Goal: Transaction & Acquisition: Download file/media

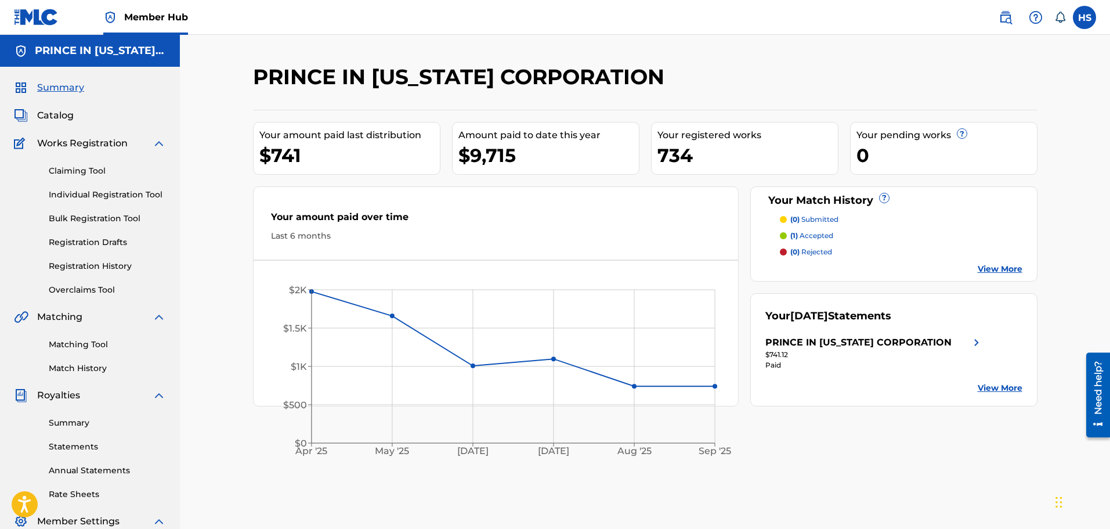
click at [260, 158] on div "$741" at bounding box center [349, 155] width 180 height 26
click at [74, 446] on link "Statements" at bounding box center [107, 447] width 117 height 12
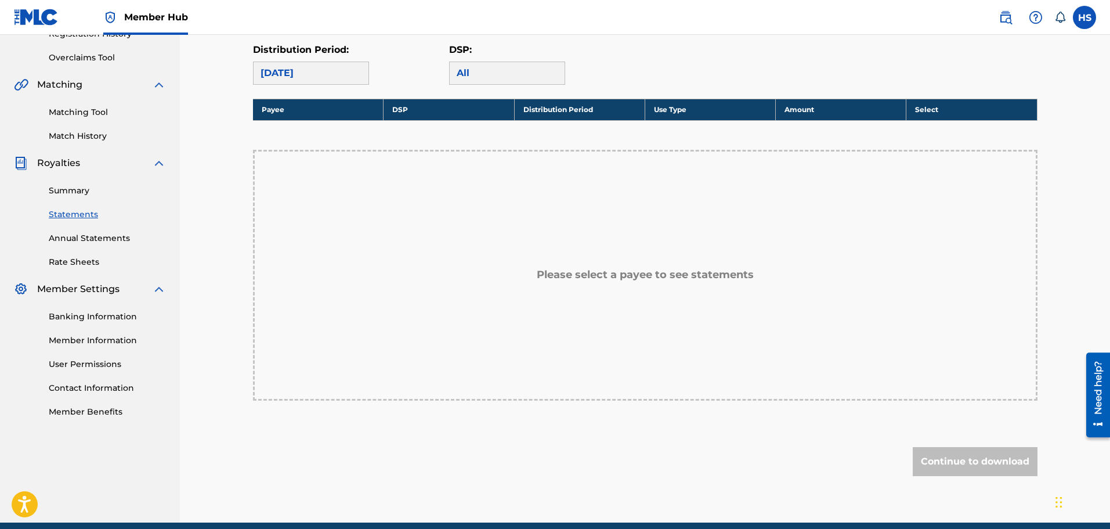
scroll to position [58, 0]
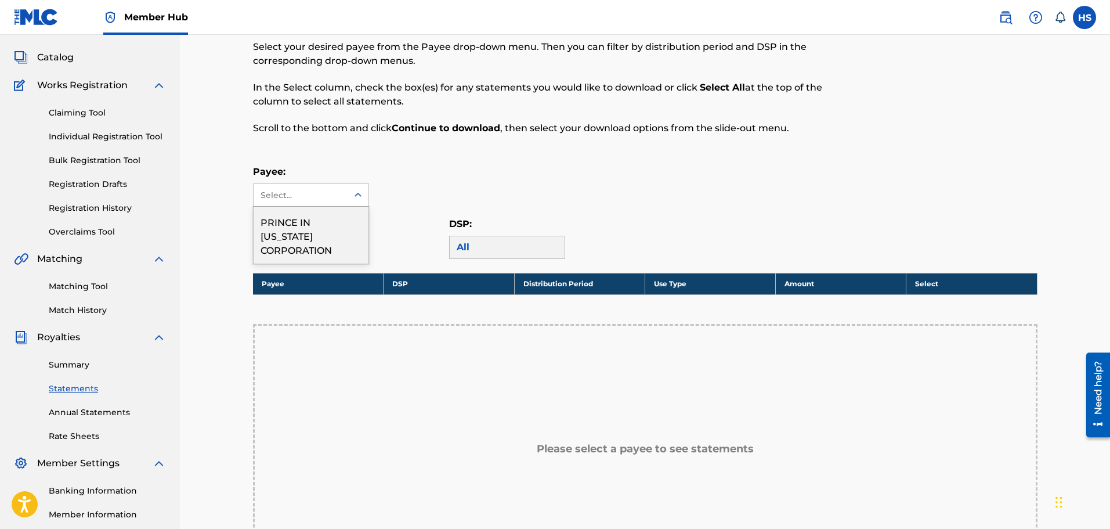
click at [359, 195] on icon at bounding box center [358, 195] width 7 height 4
click at [319, 234] on div "PRINCE IN [US_STATE] CORPORATION" at bounding box center [311, 235] width 115 height 57
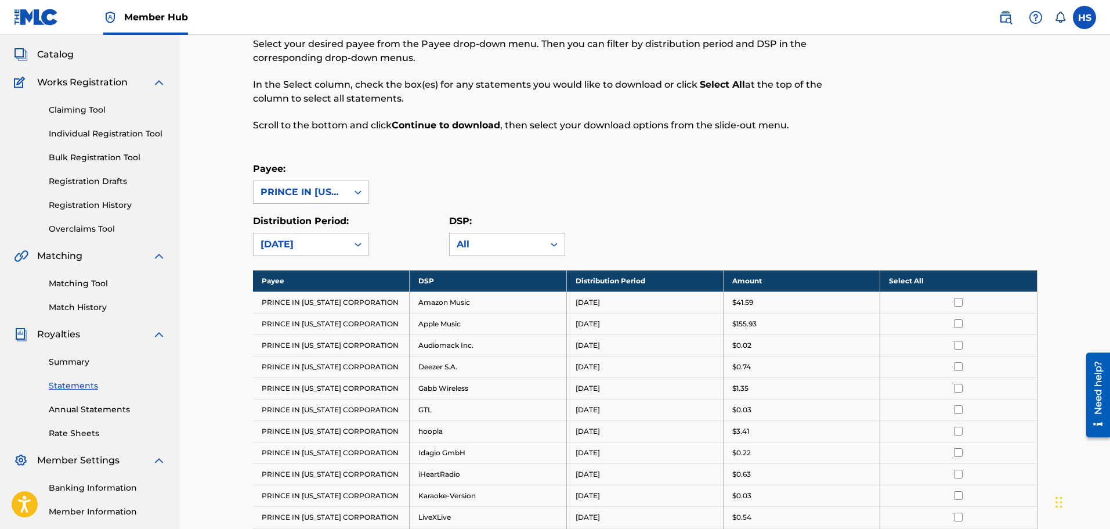
scroll to position [0, 0]
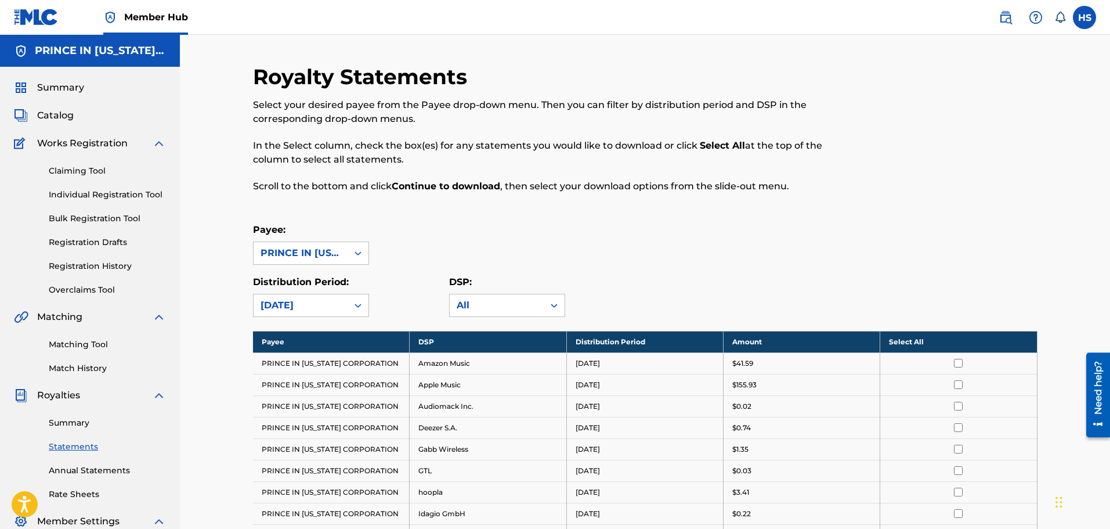
click at [904, 334] on th "Select All" at bounding box center [958, 341] width 157 height 21
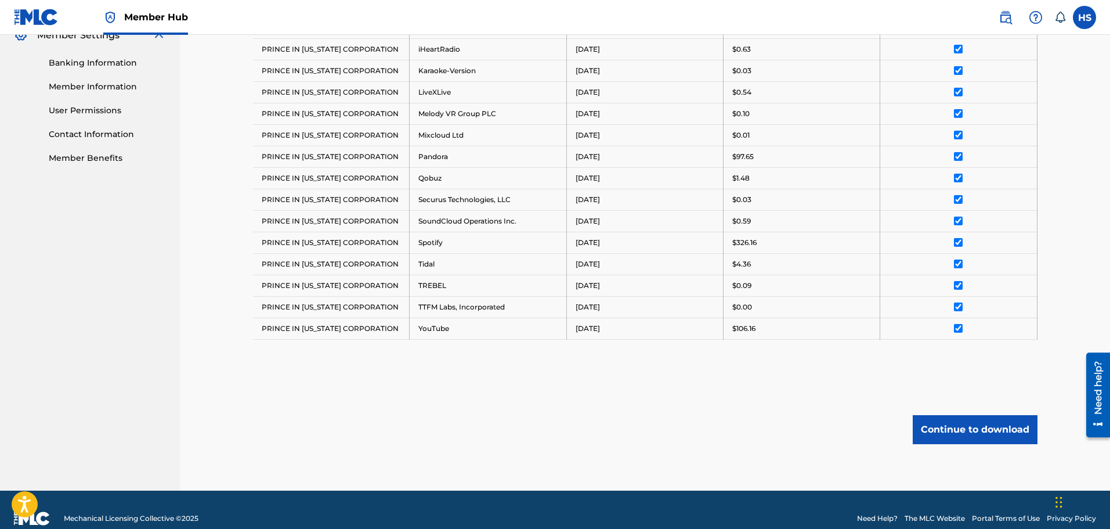
scroll to position [503, 0]
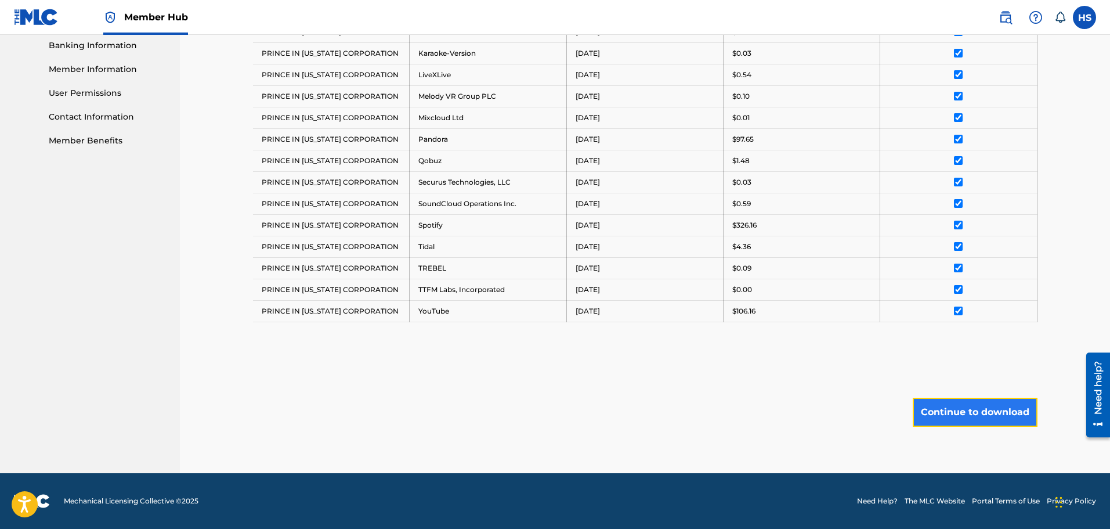
click at [959, 409] on button "Continue to download" at bounding box center [975, 412] width 125 height 29
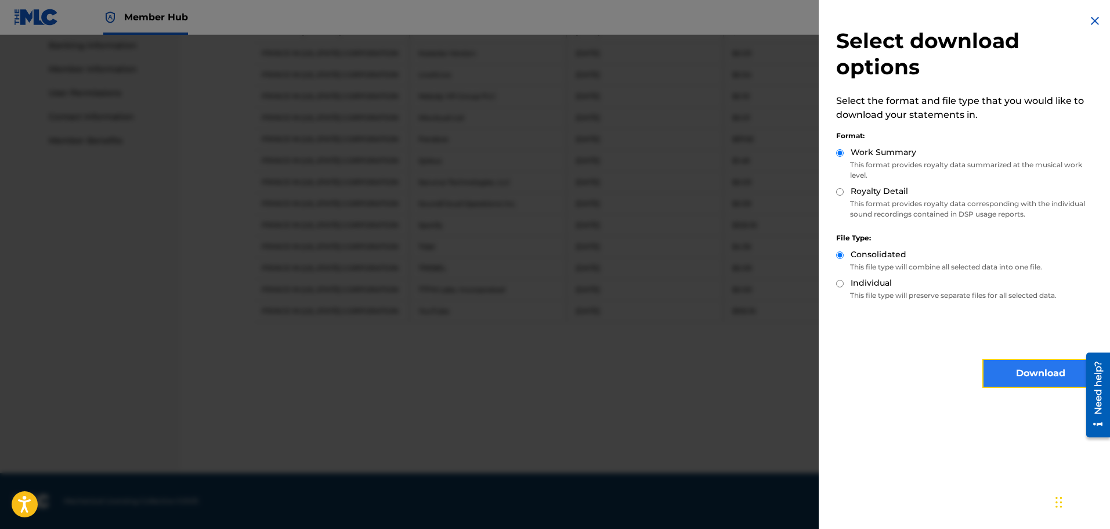
click at [1016, 375] on button "Download" at bounding box center [1041, 373] width 116 height 29
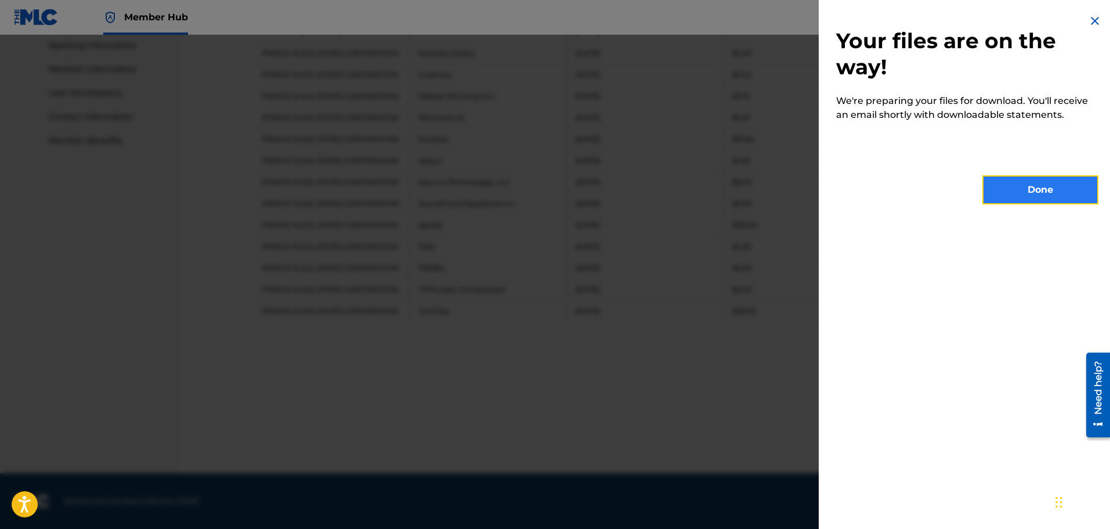
click at [1022, 187] on button "Done" at bounding box center [1041, 189] width 116 height 29
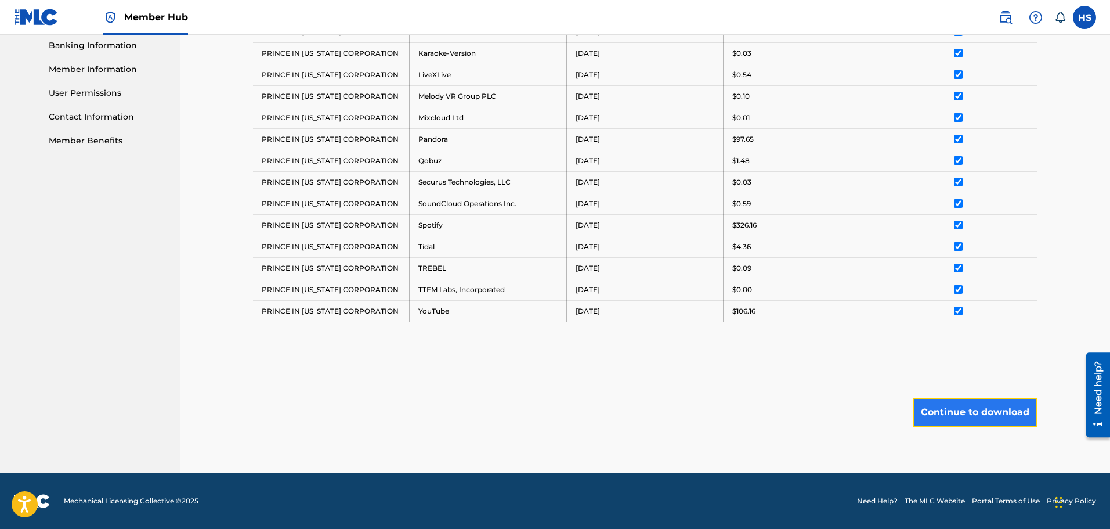
click at [953, 410] on button "Continue to download" at bounding box center [975, 412] width 125 height 29
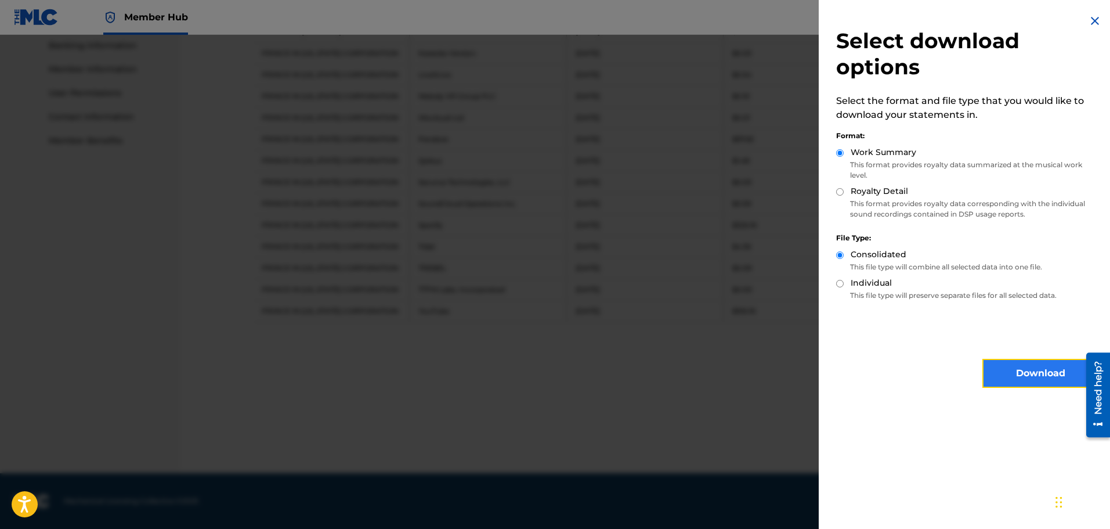
click at [1016, 370] on button "Download" at bounding box center [1041, 373] width 116 height 29
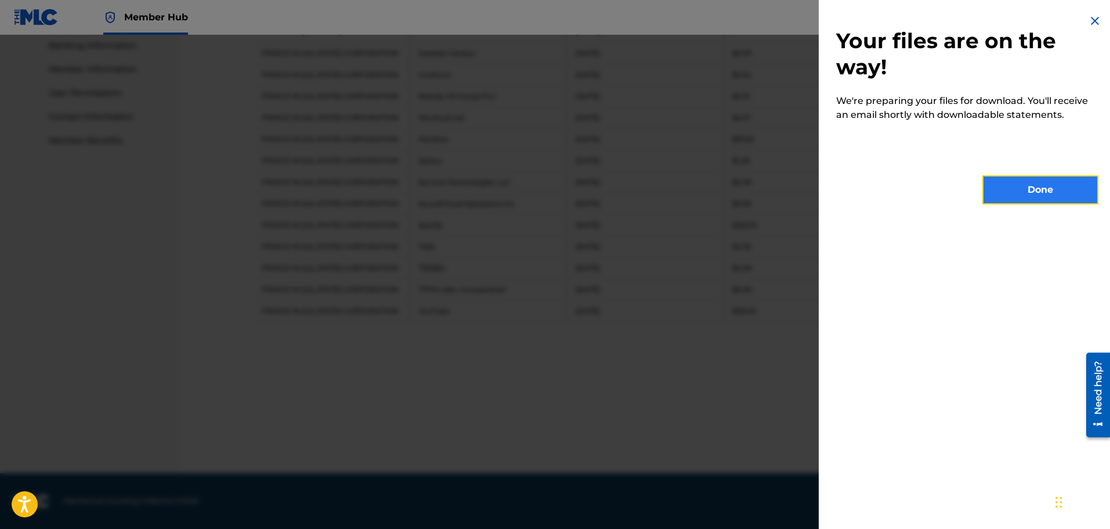
click at [1013, 187] on button "Done" at bounding box center [1041, 189] width 116 height 29
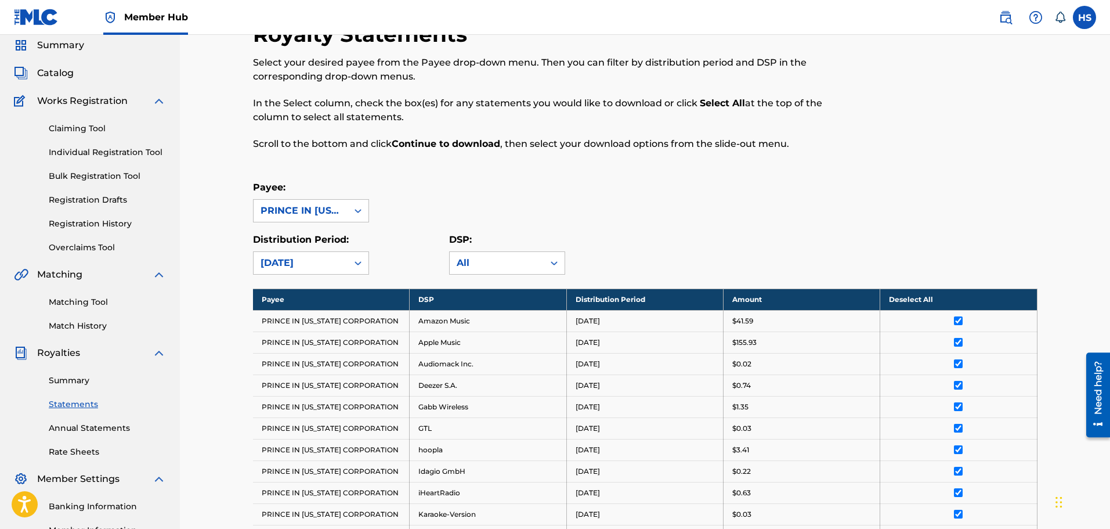
scroll to position [0, 0]
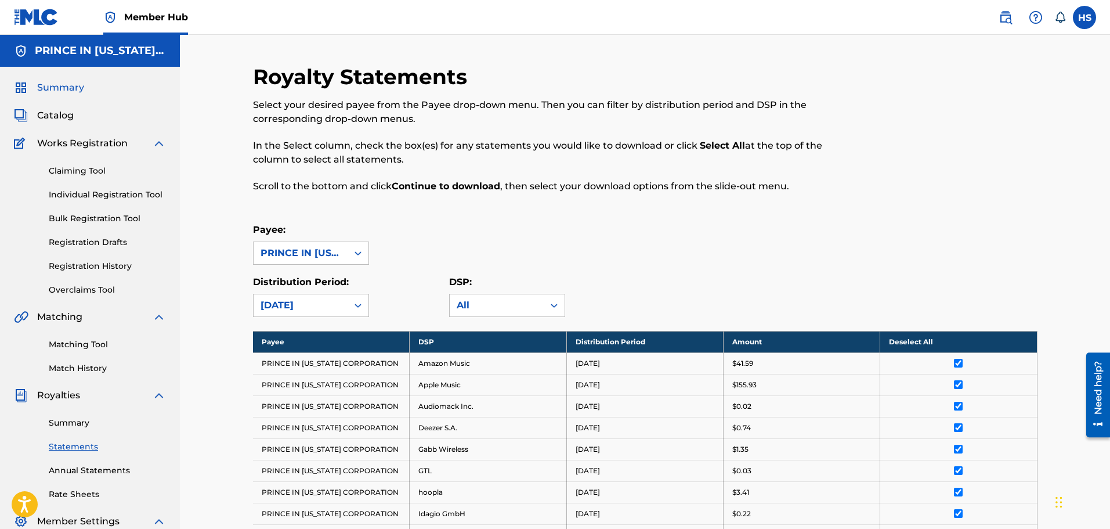
click at [45, 82] on span "Summary" at bounding box center [60, 88] width 47 height 14
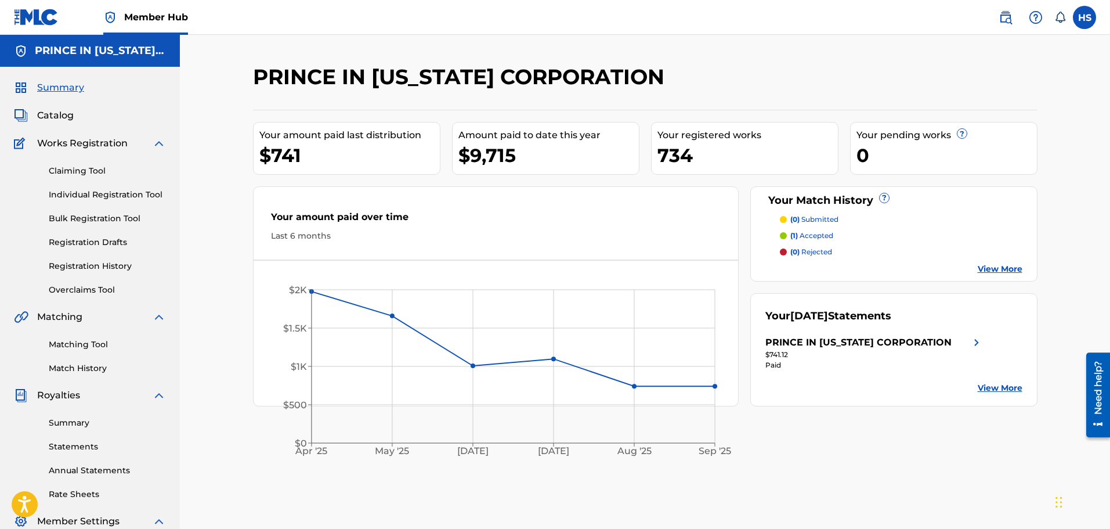
click at [986, 387] on link "View More" at bounding box center [1000, 388] width 45 height 12
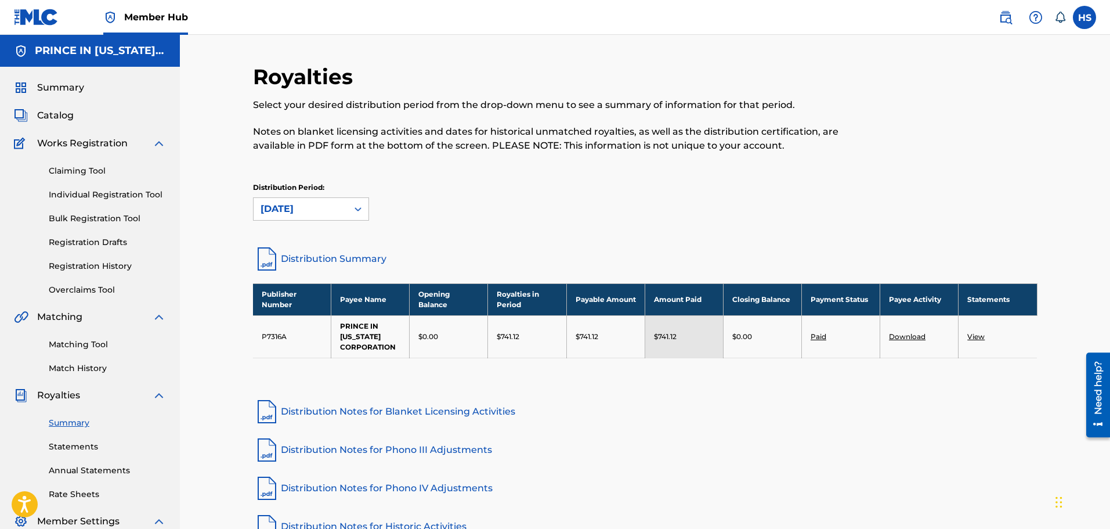
click at [907, 334] on link "Download" at bounding box center [907, 336] width 37 height 9
